Goal: Task Accomplishment & Management: Manage account settings

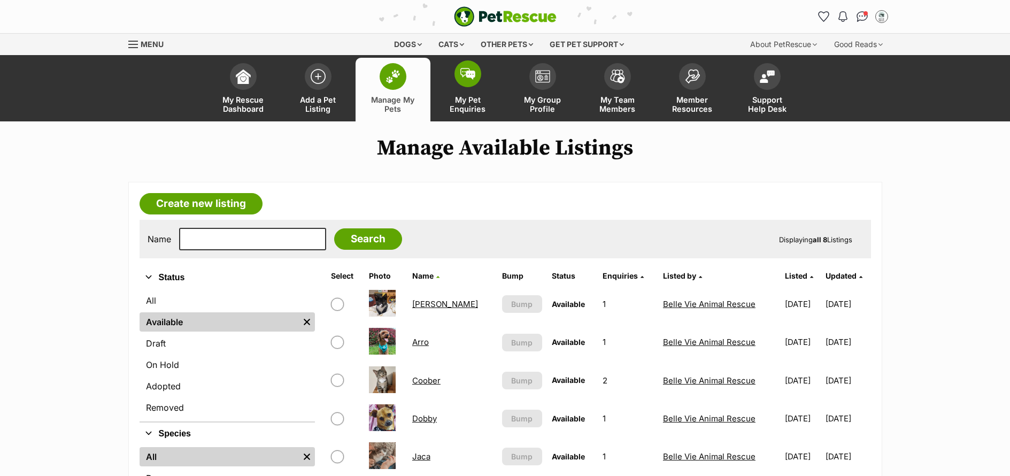
click at [478, 95] on span "My Pet Enquiries" at bounding box center [468, 104] width 48 height 18
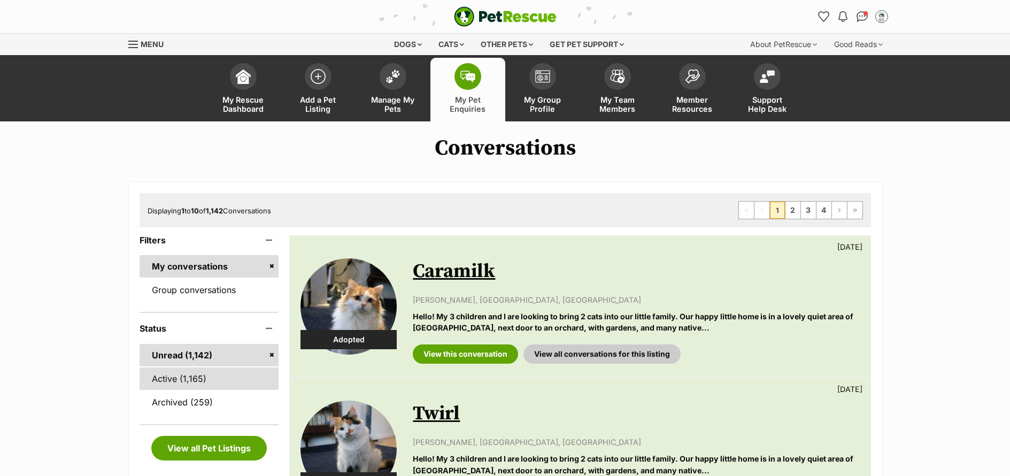
click at [178, 377] on link "Active (1,165)" at bounding box center [210, 378] width 140 height 22
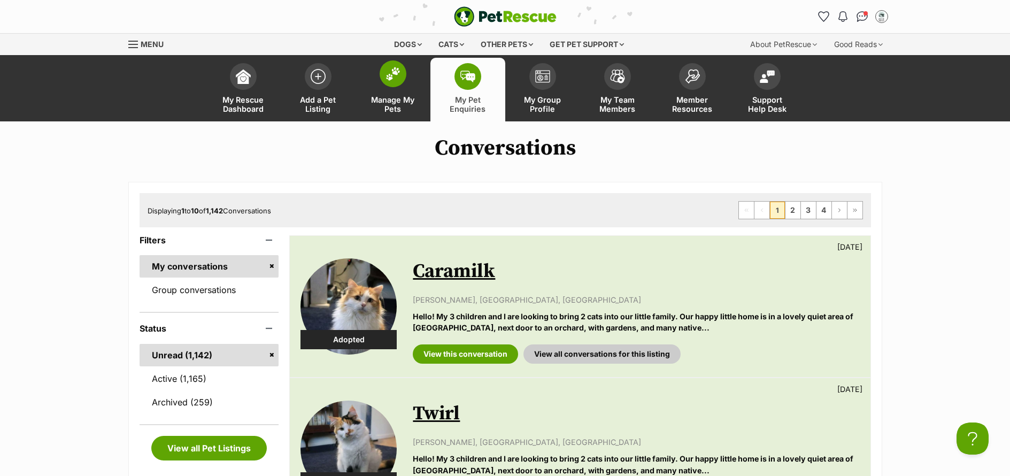
click at [403, 99] on span "Manage My Pets" at bounding box center [393, 104] width 48 height 18
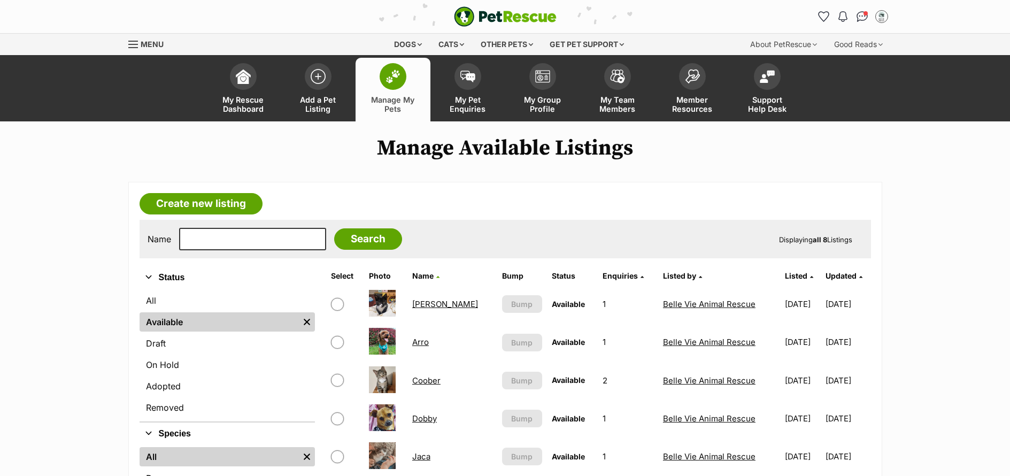
click at [425, 344] on link "Arro" at bounding box center [420, 342] width 17 height 10
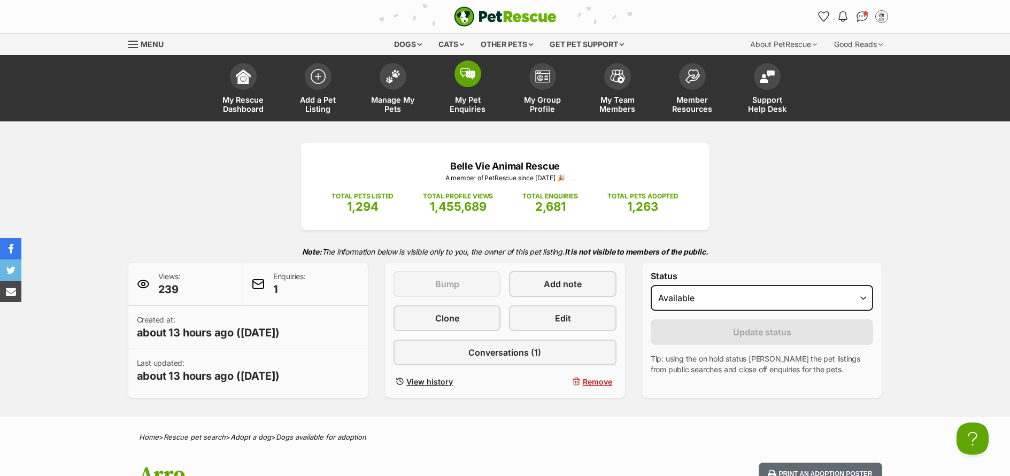
click at [468, 103] on span "My Pet Enquiries" at bounding box center [468, 104] width 48 height 18
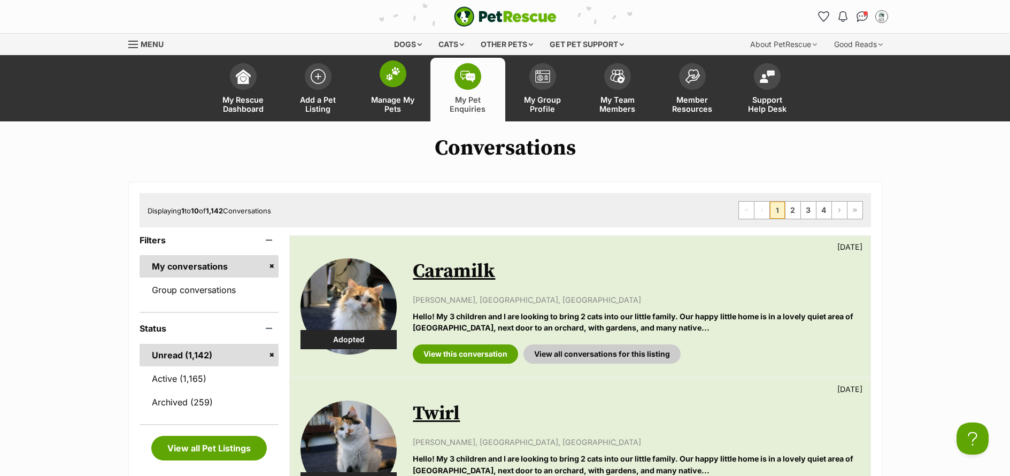
click at [396, 113] on span "Manage My Pets" at bounding box center [393, 104] width 48 height 18
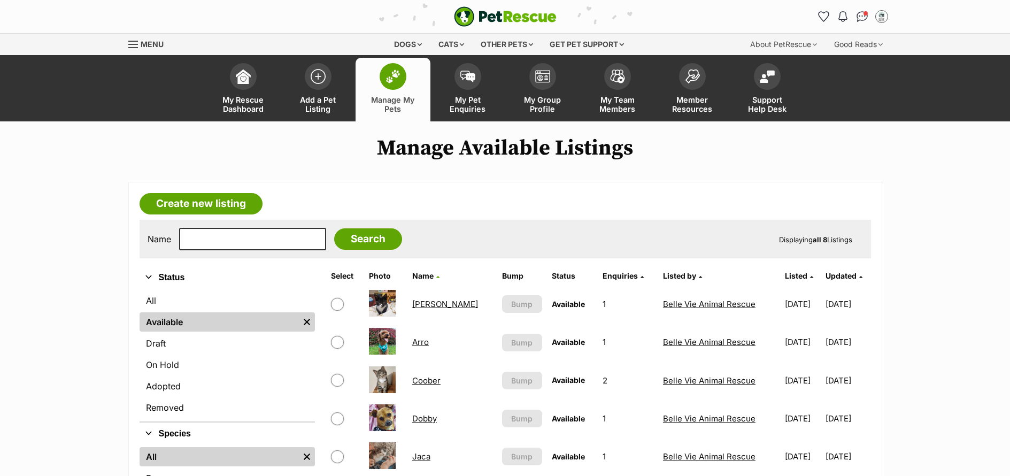
click at [426, 304] on link "[PERSON_NAME]" at bounding box center [445, 304] width 66 height 10
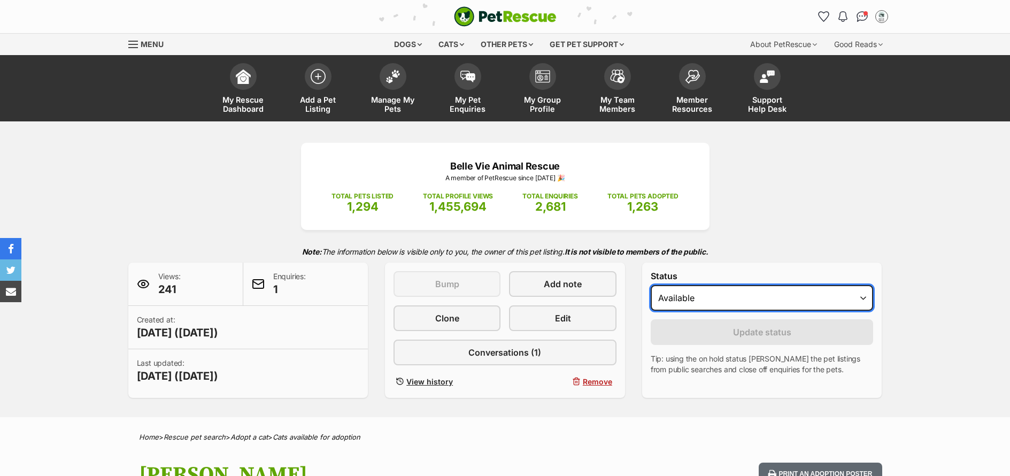
click at [725, 305] on select "Draft - not available as listing has enquires Available On hold Adopted" at bounding box center [762, 298] width 223 height 26
select select "on_hold"
click at [651, 285] on select "Draft - not available as listing has enquires Available On hold Adopted" at bounding box center [762, 298] width 223 height 26
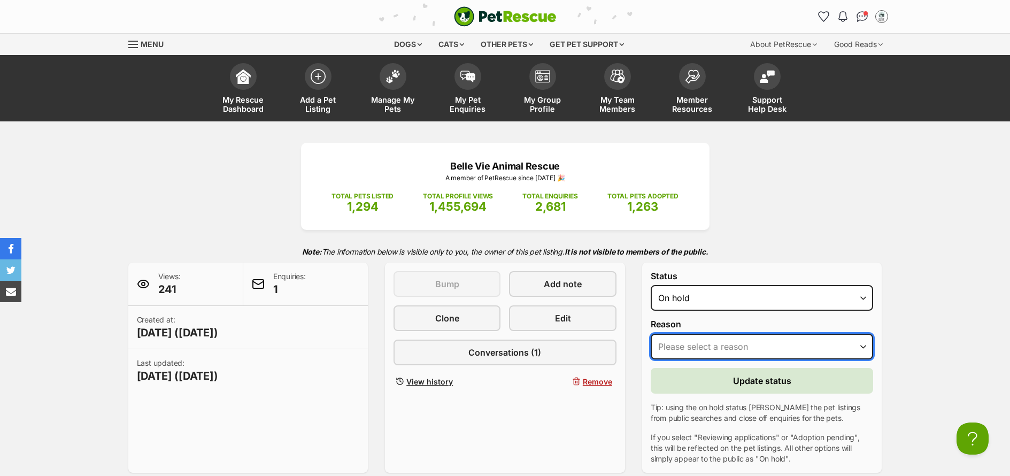
click at [765, 346] on select "Please select a reason Medical reasons Reviewing applications Adoption pending …" at bounding box center [762, 347] width 223 height 26
select select "adoption_pending"
click at [651, 334] on select "Please select a reason Medical reasons Reviewing applications Adoption pending …" at bounding box center [762, 347] width 223 height 26
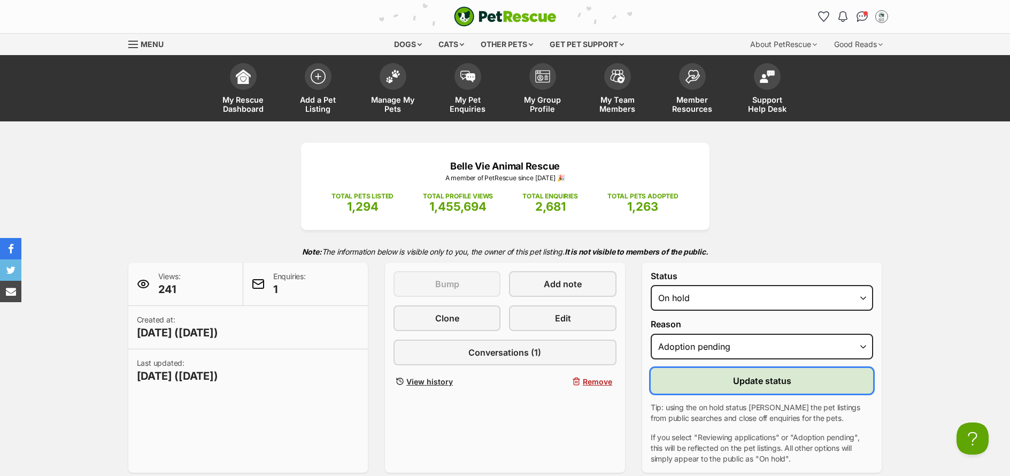
click at [799, 386] on button "Update status" at bounding box center [762, 381] width 223 height 26
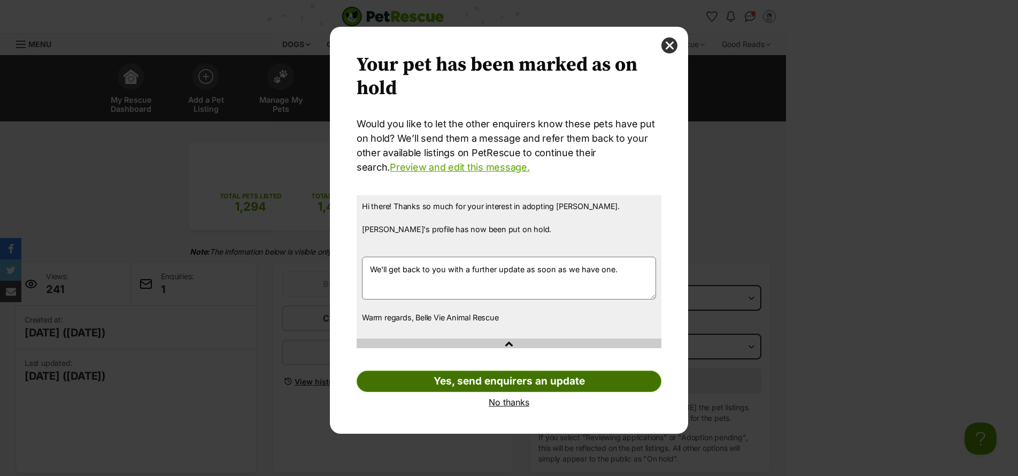
click at [515, 387] on link "Yes, send enquirers an update" at bounding box center [509, 381] width 305 height 21
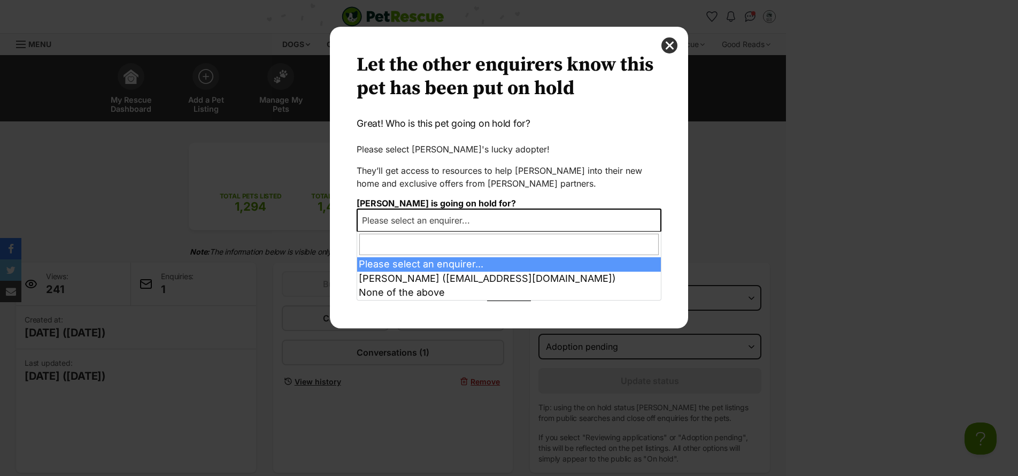
click at [513, 219] on span "Please select an enquirer..." at bounding box center [509, 221] width 305 height 24
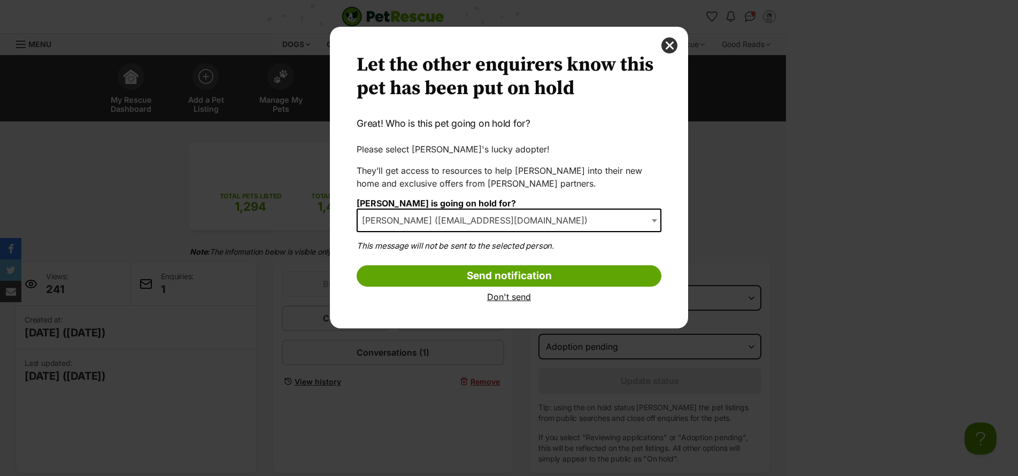
click at [509, 220] on span "Jodie Ramsey (jodieramsey28@gmail.com)" at bounding box center [478, 220] width 241 height 15
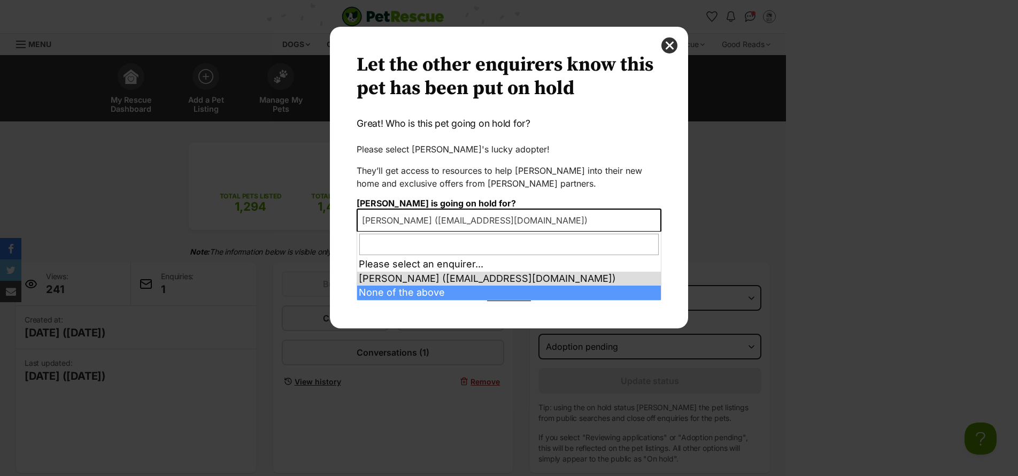
select select "other"
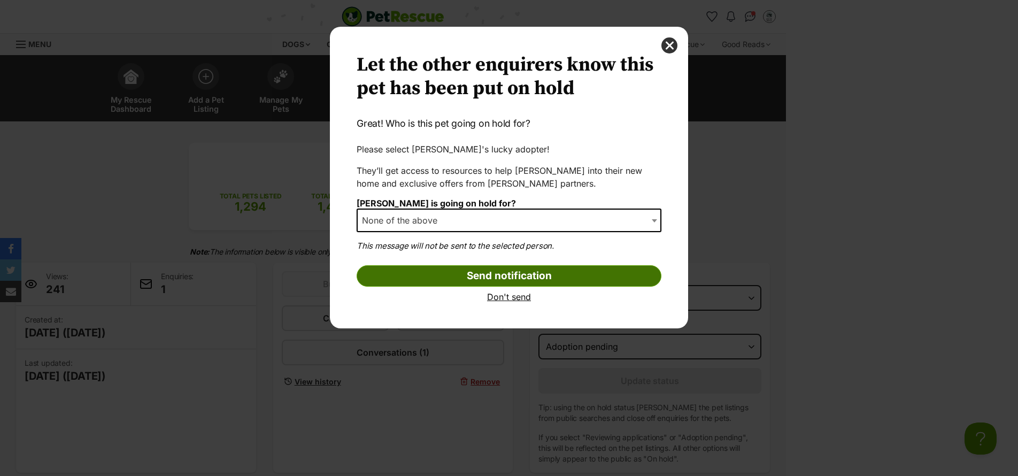
click at [549, 275] on input "Send notification" at bounding box center [509, 275] width 305 height 21
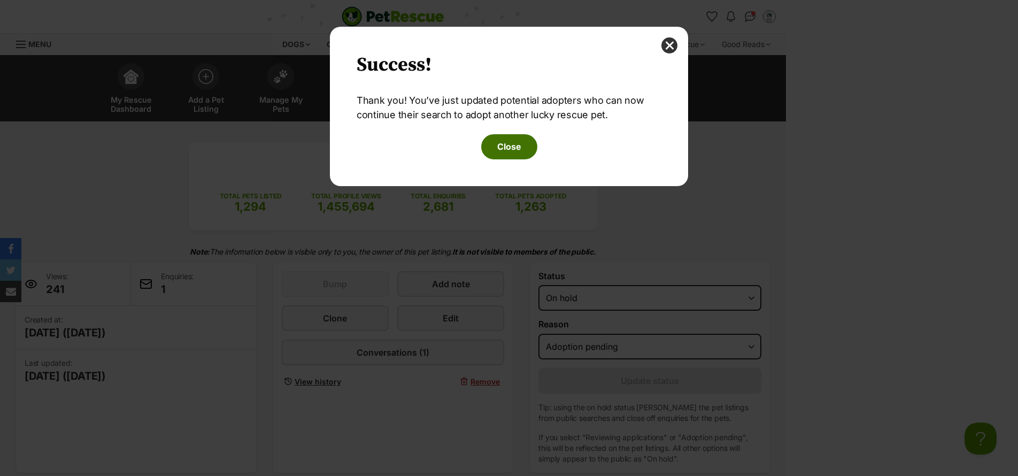
click at [521, 154] on button "Close" at bounding box center [509, 146] width 56 height 25
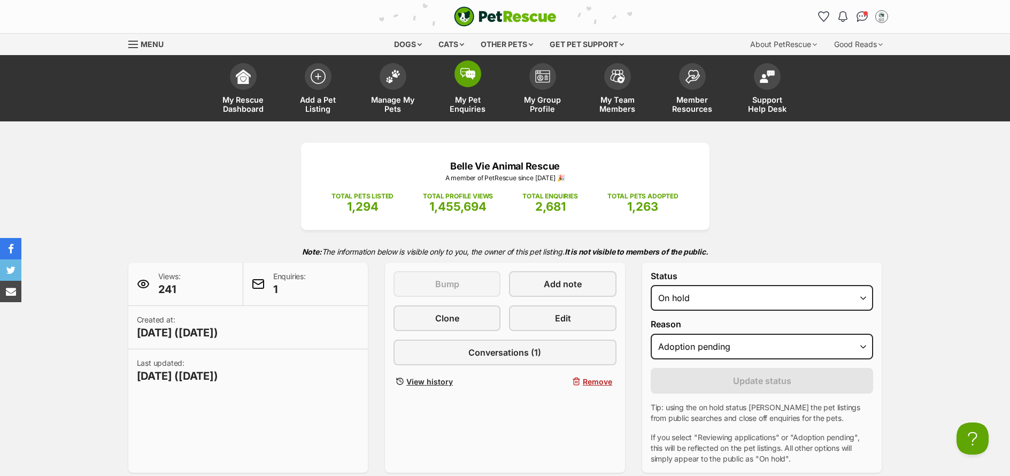
click at [473, 106] on span "My Pet Enquiries" at bounding box center [468, 104] width 48 height 18
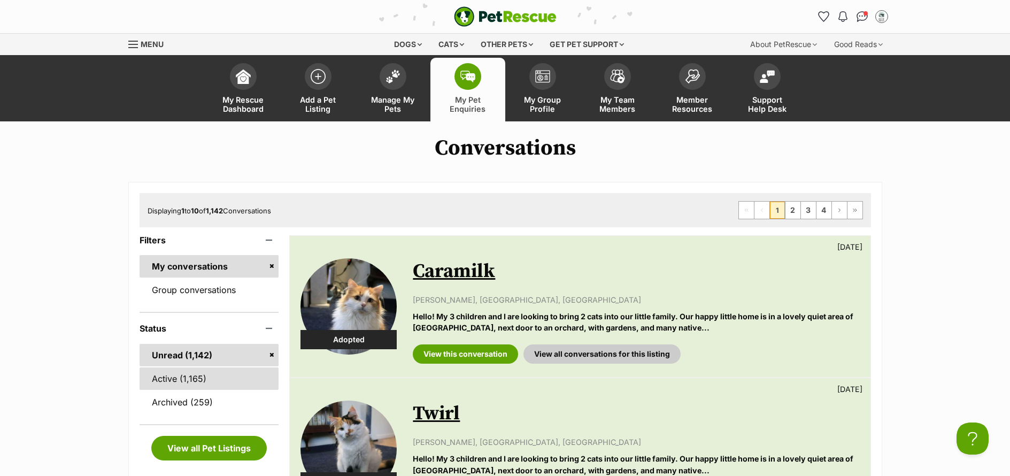
click at [182, 383] on link "Active (1,165)" at bounding box center [210, 378] width 140 height 22
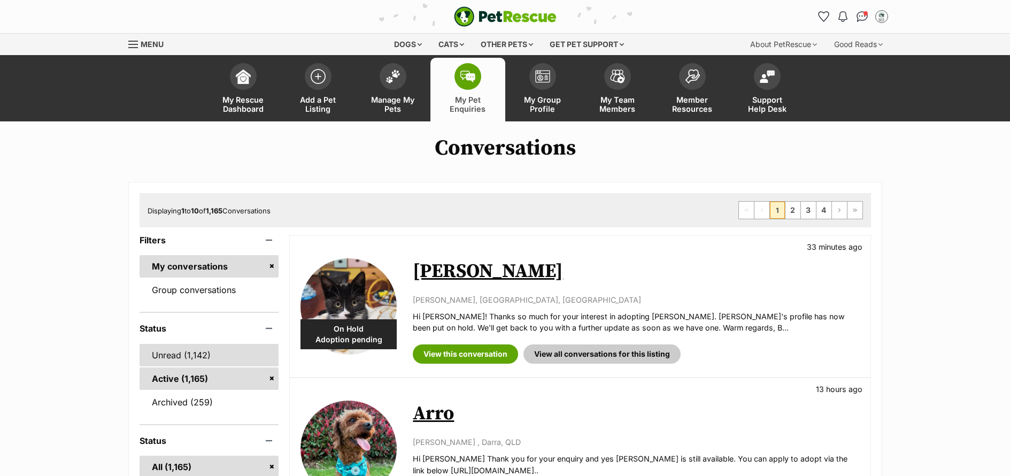
click at [157, 361] on link "Unread (1,142)" at bounding box center [210, 355] width 140 height 22
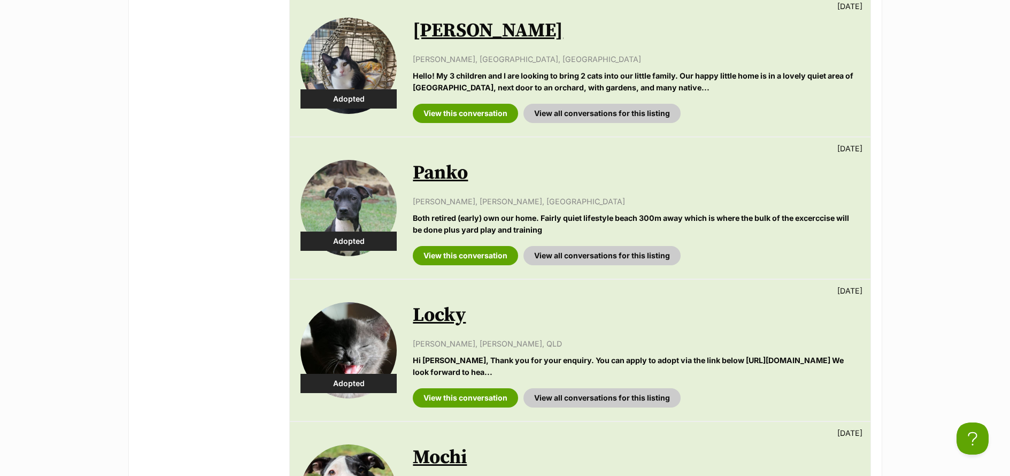
scroll to position [533, 0]
